Goal: Find specific page/section: Find specific page/section

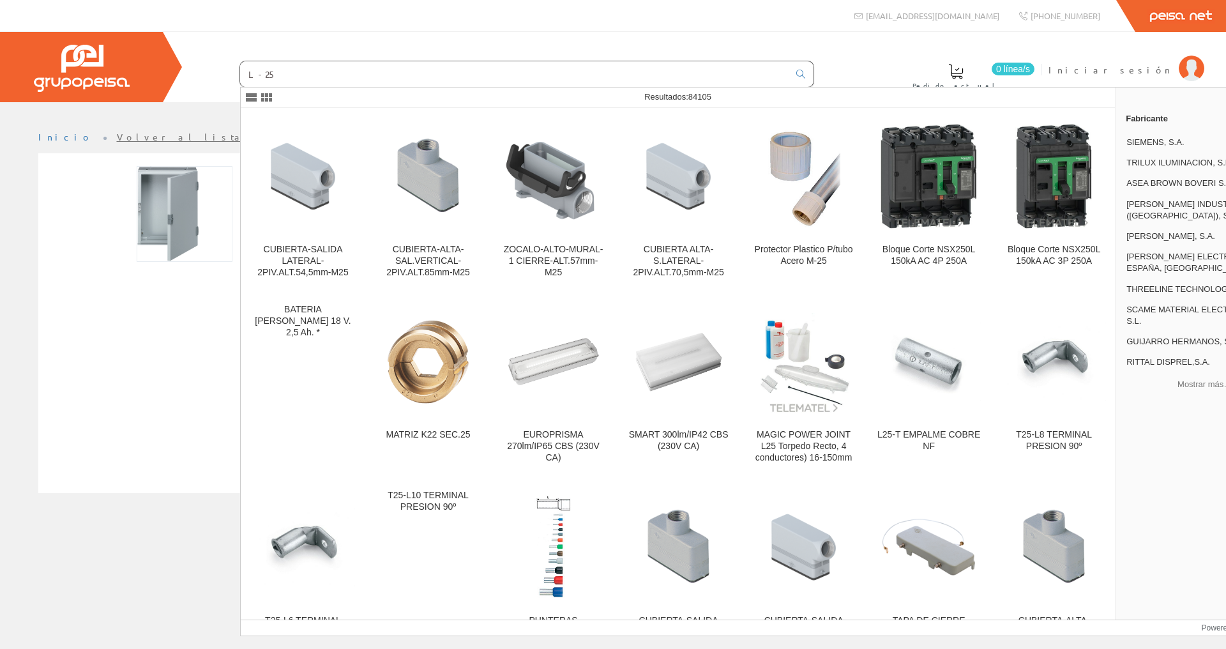
drag, startPoint x: 316, startPoint y: 75, endPoint x: 188, endPoint y: 56, distance: 129.8
click at [188, 56] on div "0 línea/s Pedido actual Iniciar sesión" at bounding box center [613, 67] width 1226 height 70
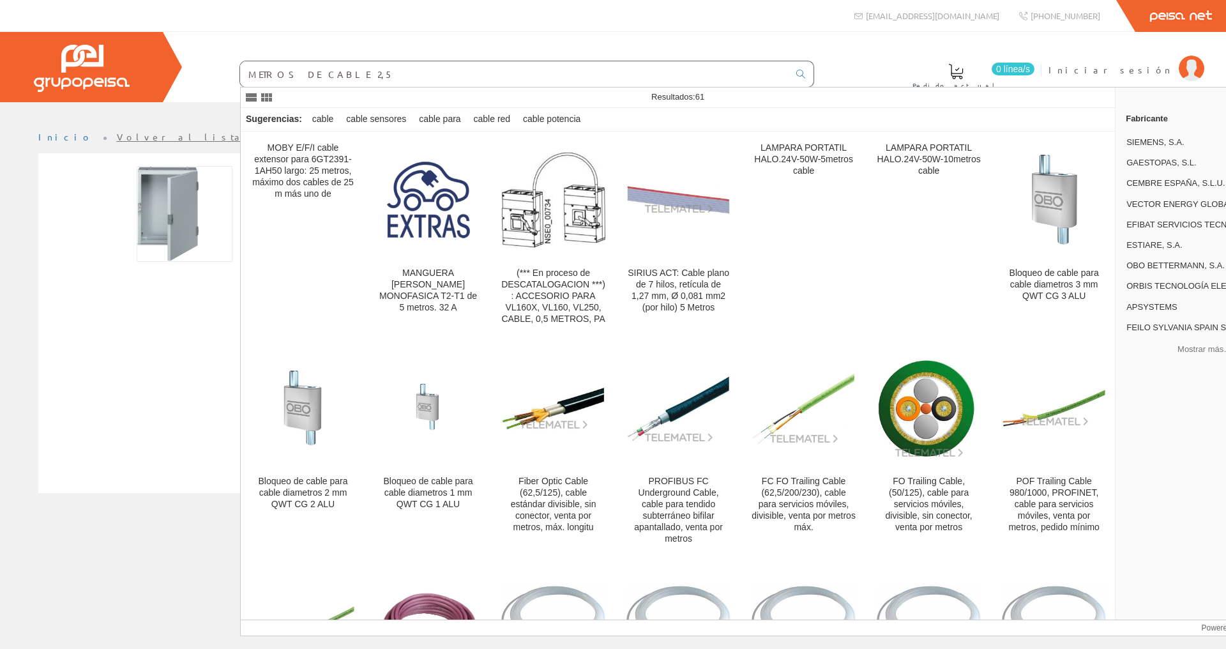
type input "METROS DE CABLE 2,5"
